Goal: Find specific page/section: Find specific page/section

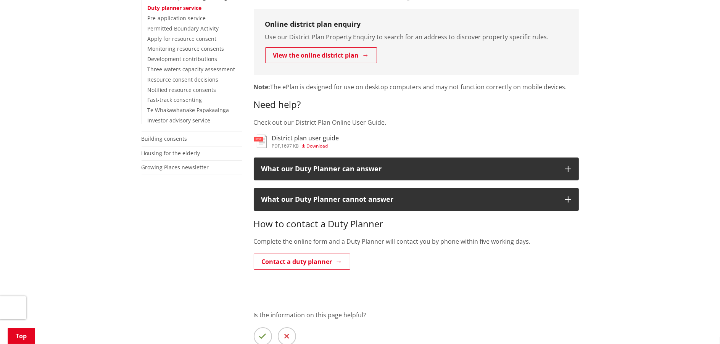
scroll to position [267, 0]
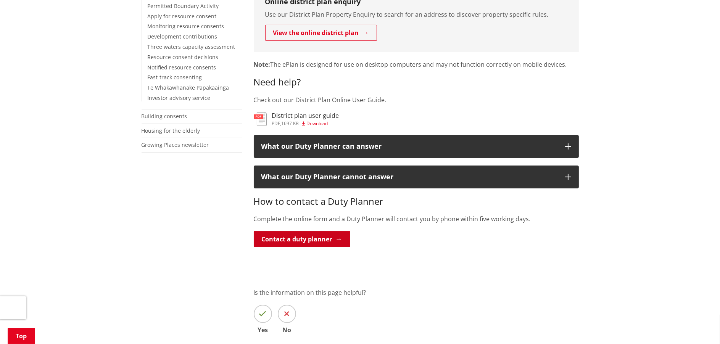
click at [289, 238] on link "Contact a duty planner" at bounding box center [302, 239] width 97 height 16
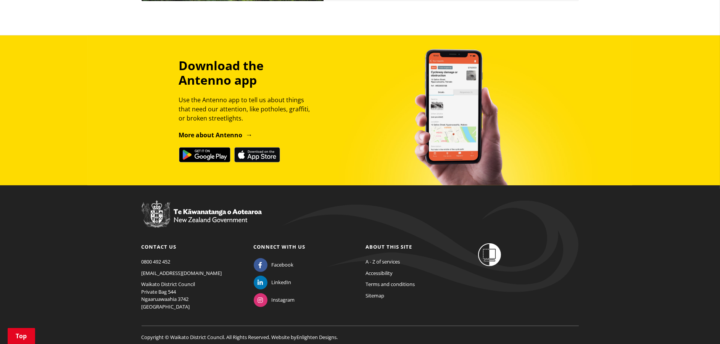
scroll to position [899, 0]
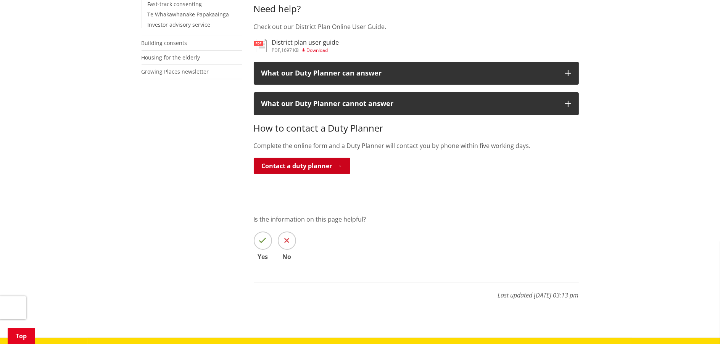
scroll to position [343, 0]
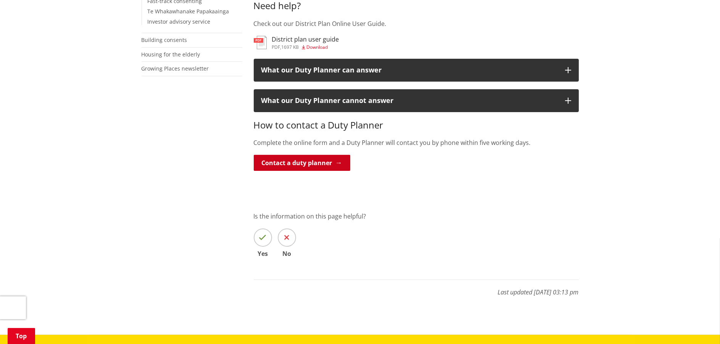
click at [299, 161] on link "Contact a duty planner" at bounding box center [302, 163] width 97 height 16
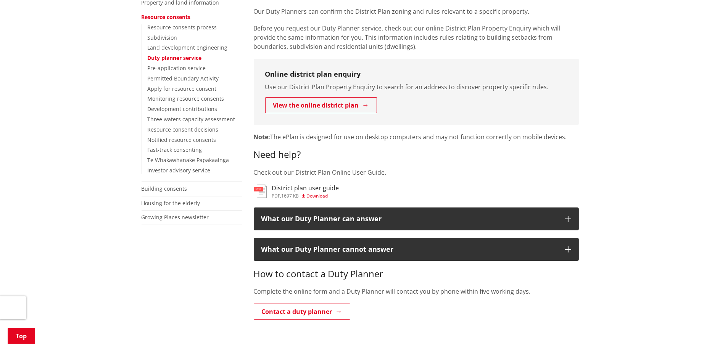
scroll to position [191, 0]
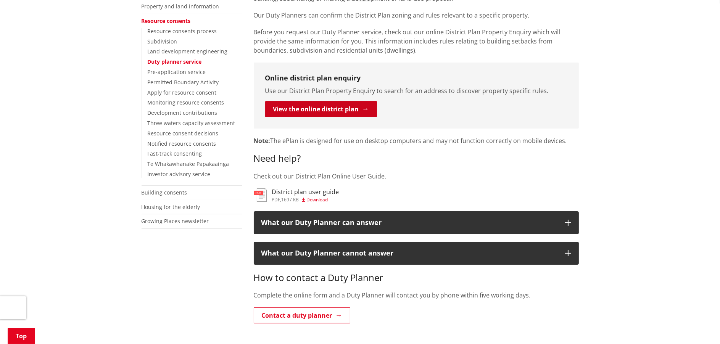
click at [337, 106] on link "View the online district plan" at bounding box center [321, 109] width 112 height 16
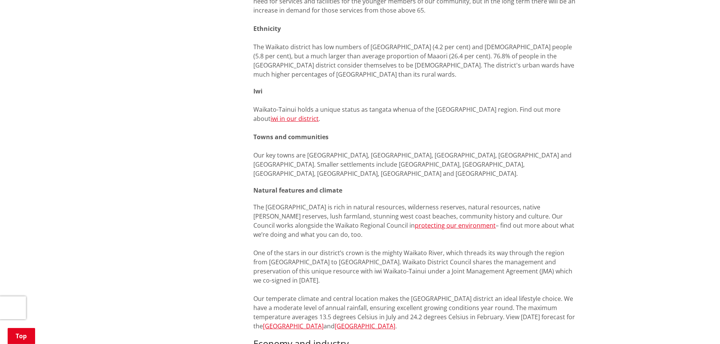
scroll to position [652, 0]
